Goal: Transaction & Acquisition: Book appointment/travel/reservation

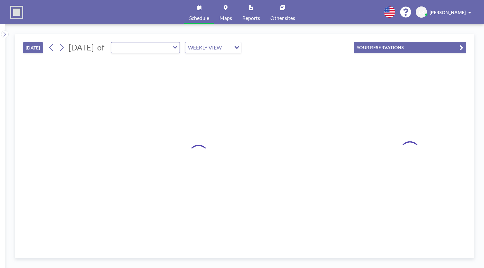
type input "Desk Phone Booth 1"
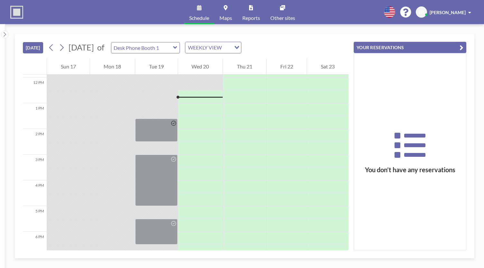
scroll to position [309, 0]
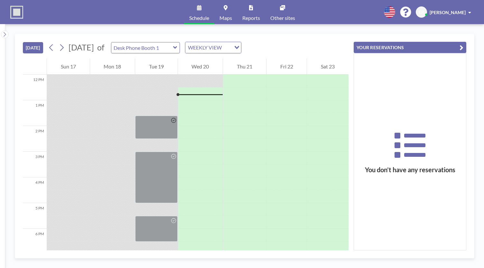
click at [180, 49] on div "Desk Phone Booth 1" at bounding box center [145, 47] width 69 height 11
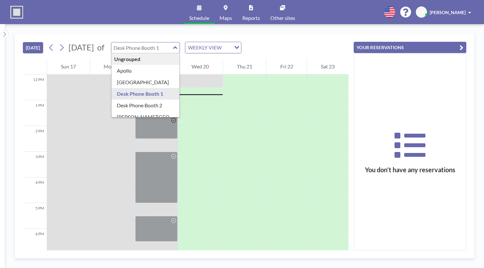
click at [173, 44] on input "text" at bounding box center [142, 47] width 62 height 11
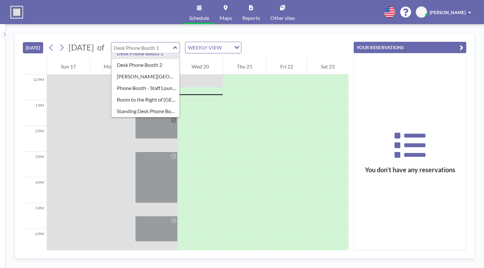
scroll to position [43, 0]
type input "[PERSON_NAME][GEOGRAPHIC_DATA]"
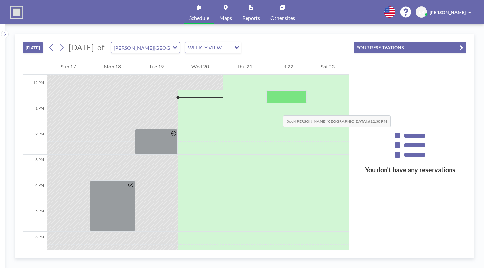
scroll to position [309, 0]
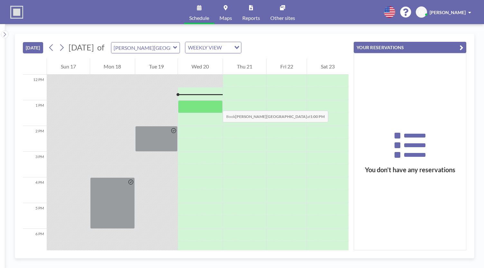
click at [216, 104] on div at bounding box center [200, 106] width 45 height 13
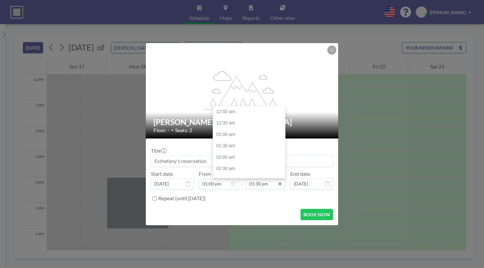
scroll to position [309, 0]
click at [277, 185] on icon at bounding box center [279, 183] width 5 height 5
click at [265, 183] on input "01:30 pm" at bounding box center [265, 183] width 40 height 11
click at [238, 123] on div "02:00 pm" at bounding box center [250, 123] width 75 height 12
type input "02:00 pm"
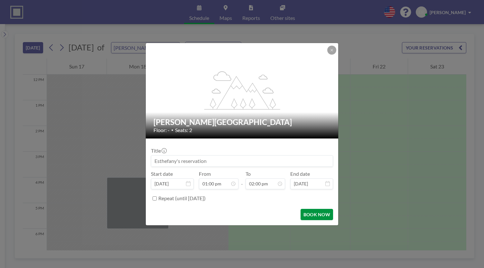
click at [326, 216] on button "BOOK NOW" at bounding box center [316, 214] width 32 height 11
